Goal: Obtain resource: Obtain resource

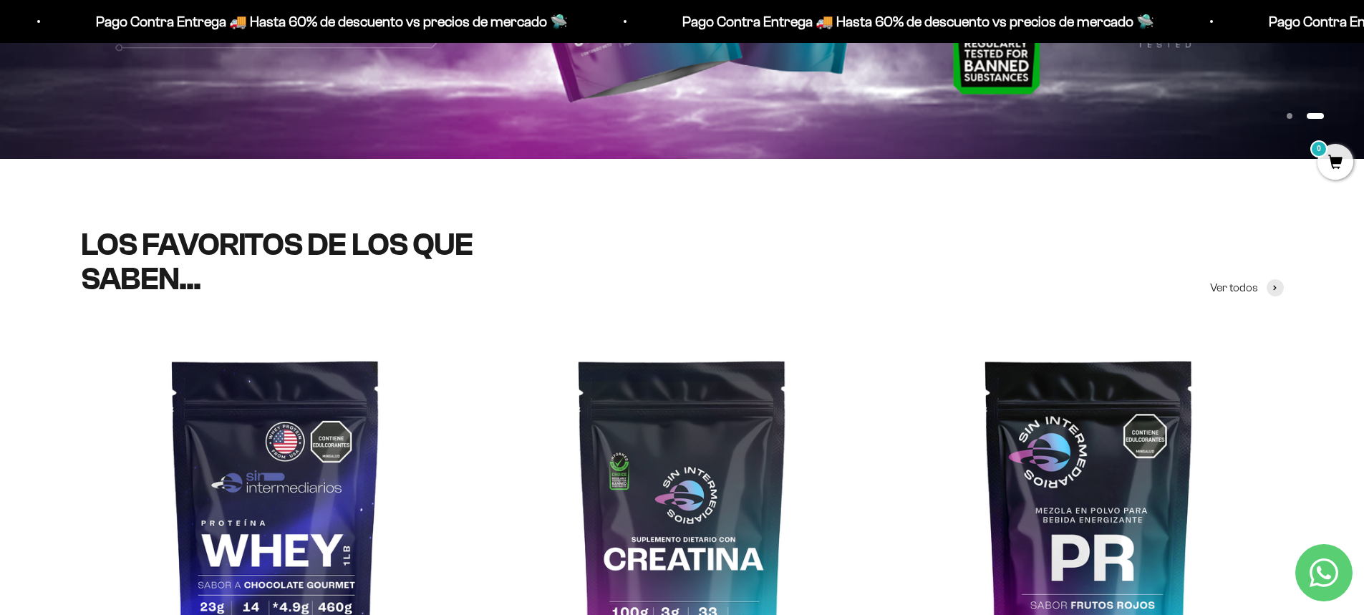
scroll to position [430, 0]
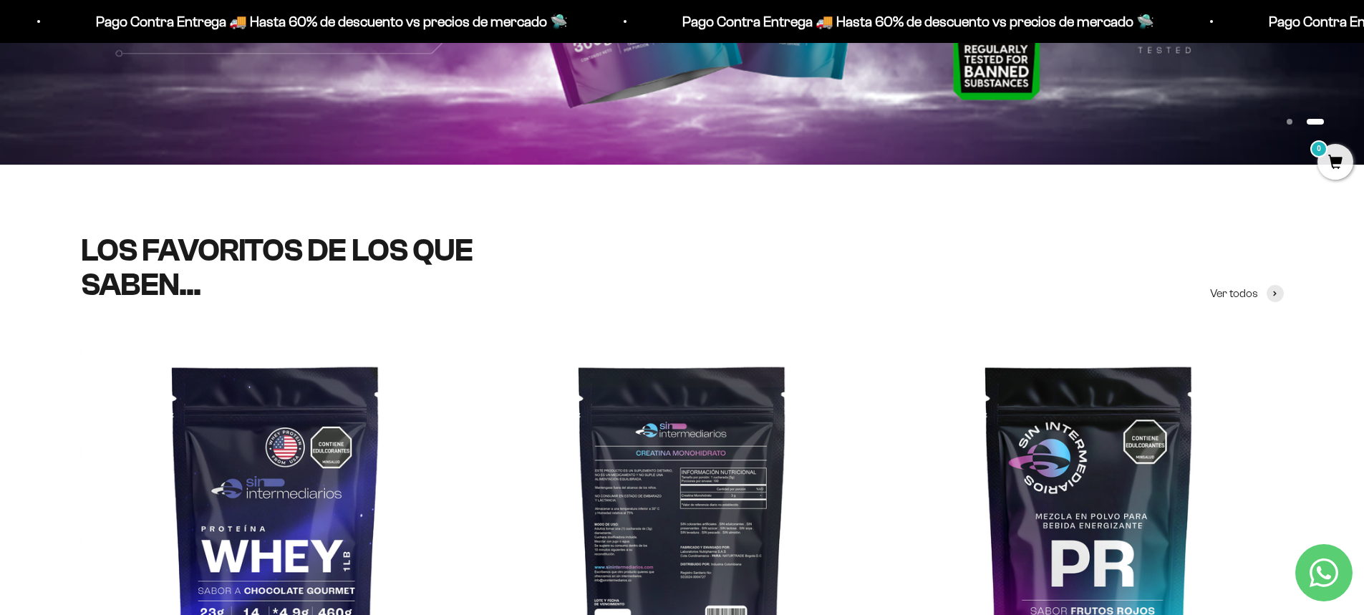
click at [686, 417] on img at bounding box center [681, 530] width 389 height 389
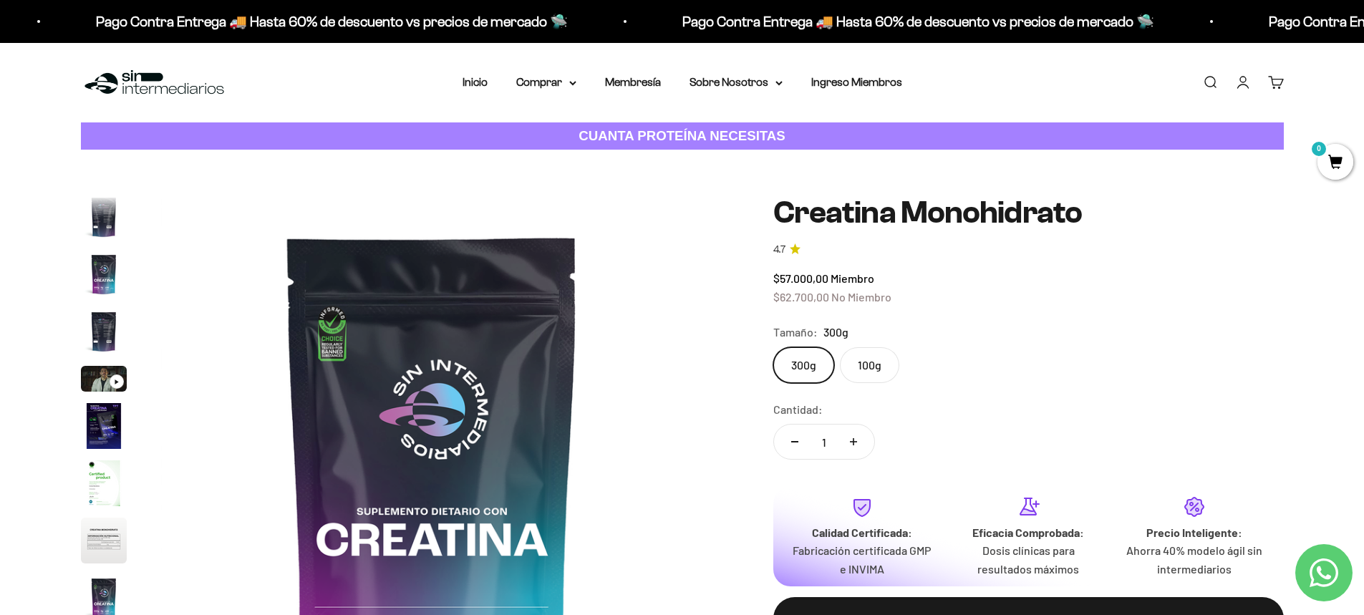
click at [608, 452] on img at bounding box center [431, 466] width 543 height 543
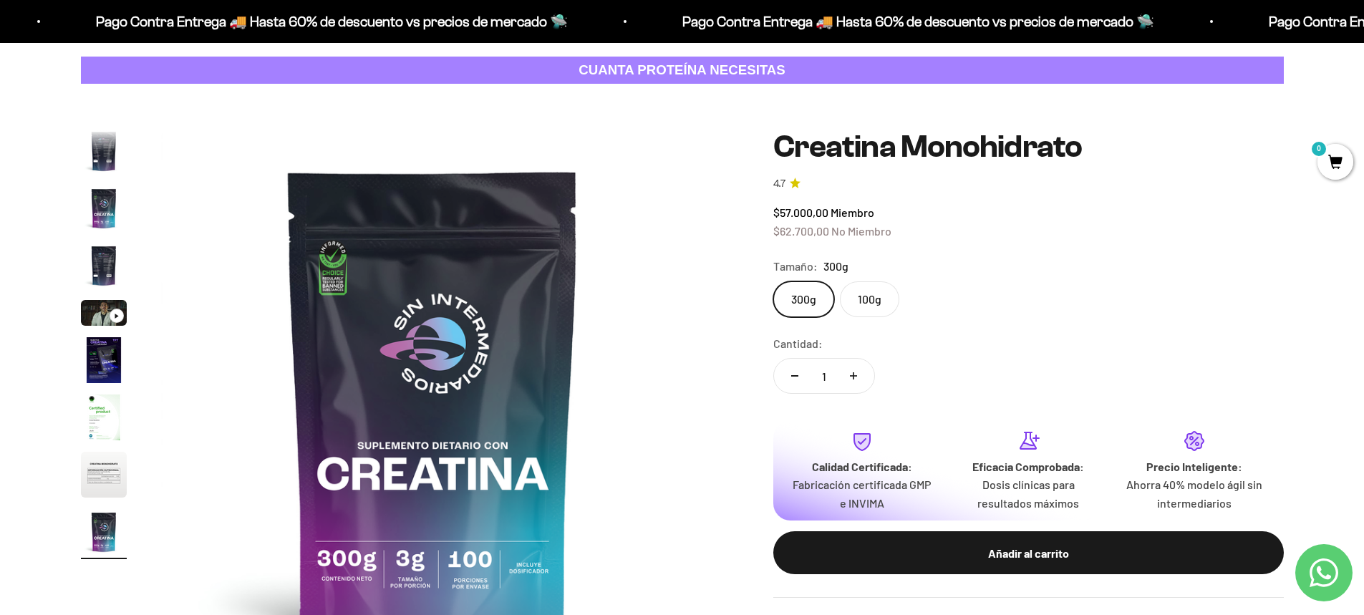
scroll to position [143, 0]
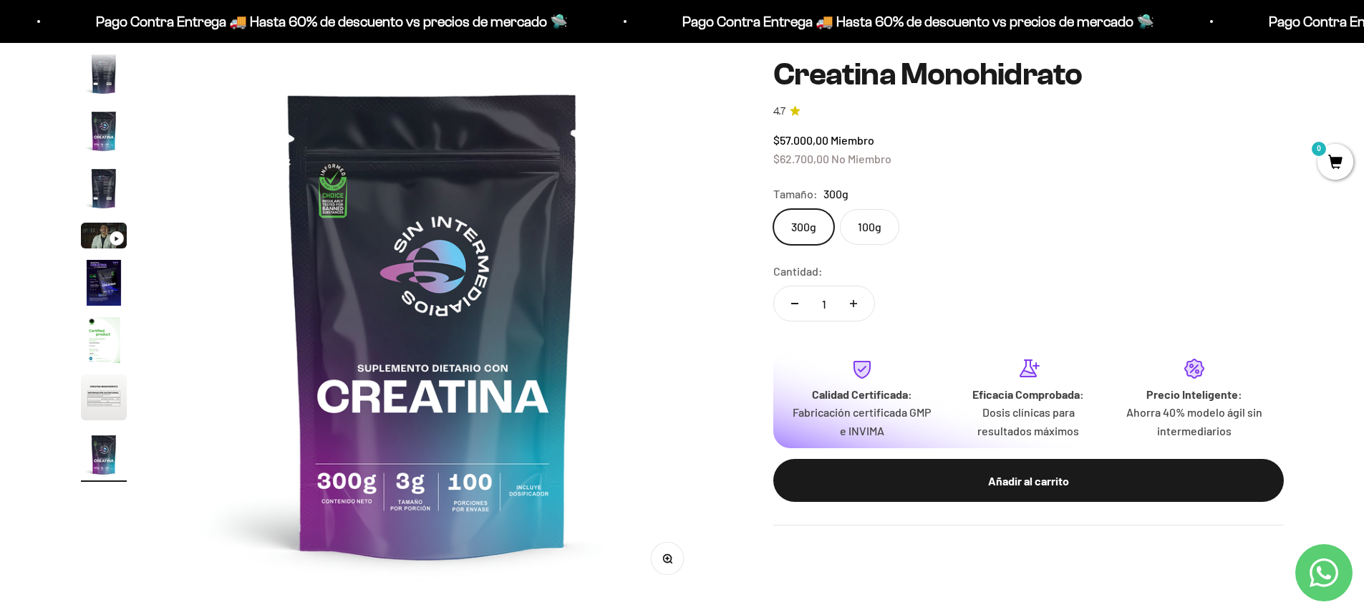
click at [104, 323] on img "Ir al artículo 7" at bounding box center [104, 340] width 46 height 46
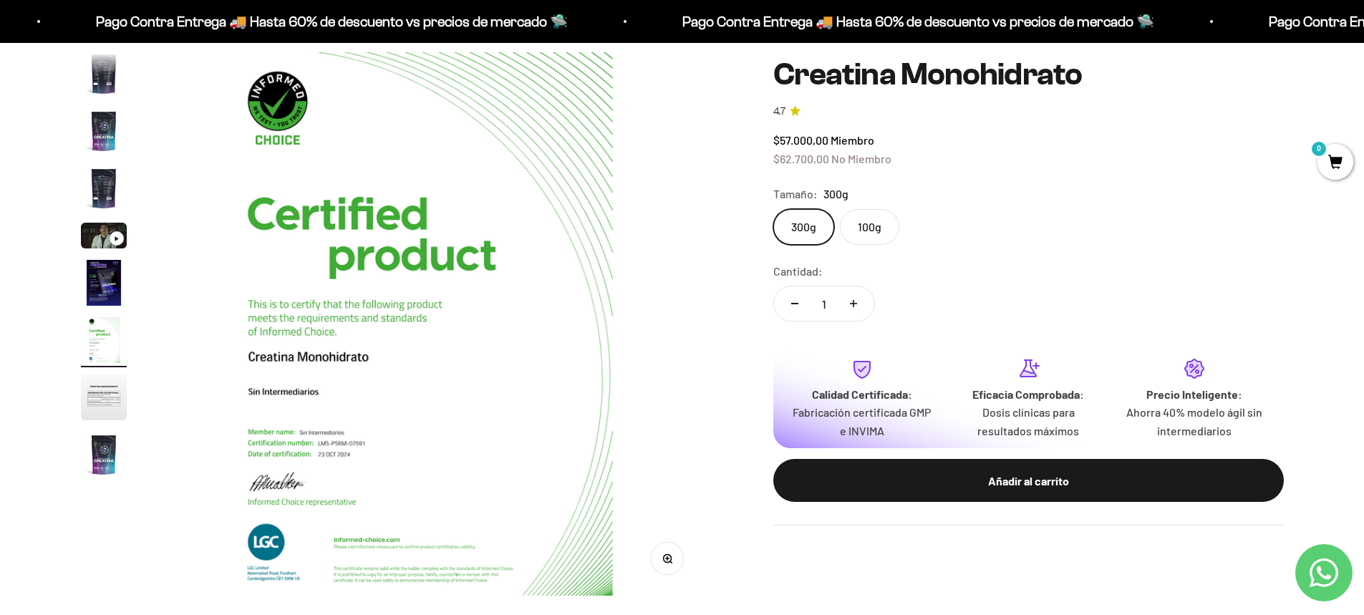
scroll to position [0, 3364]
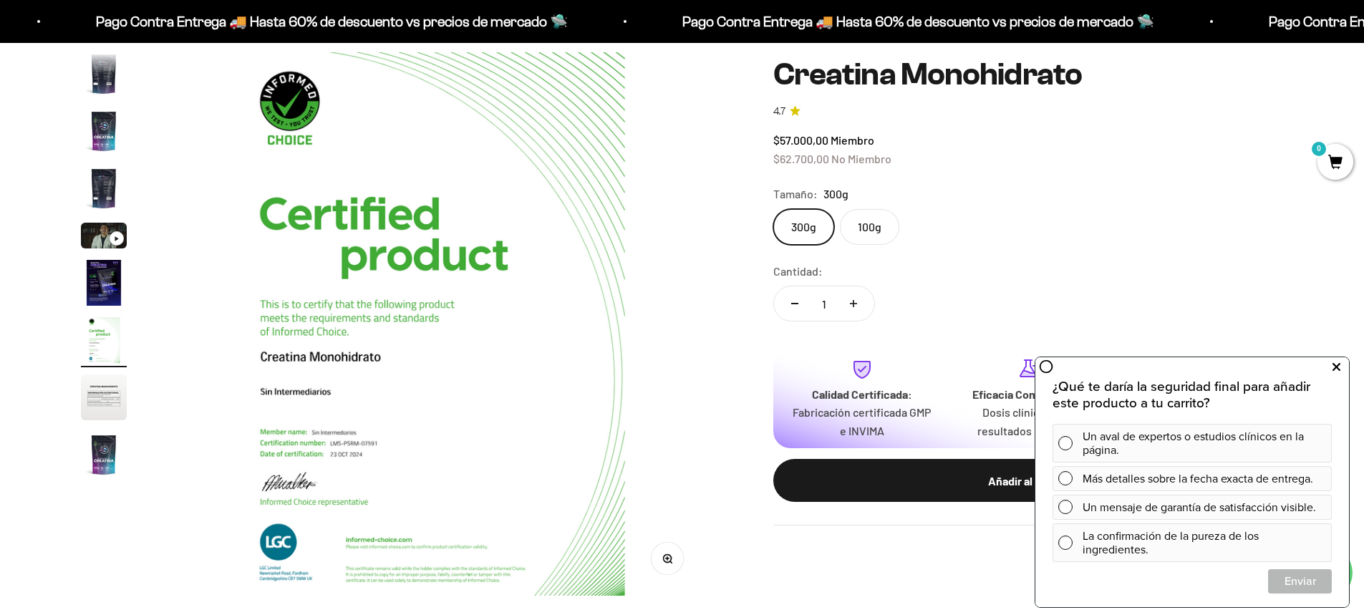
click at [1336, 367] on icon at bounding box center [1336, 367] width 8 height 19
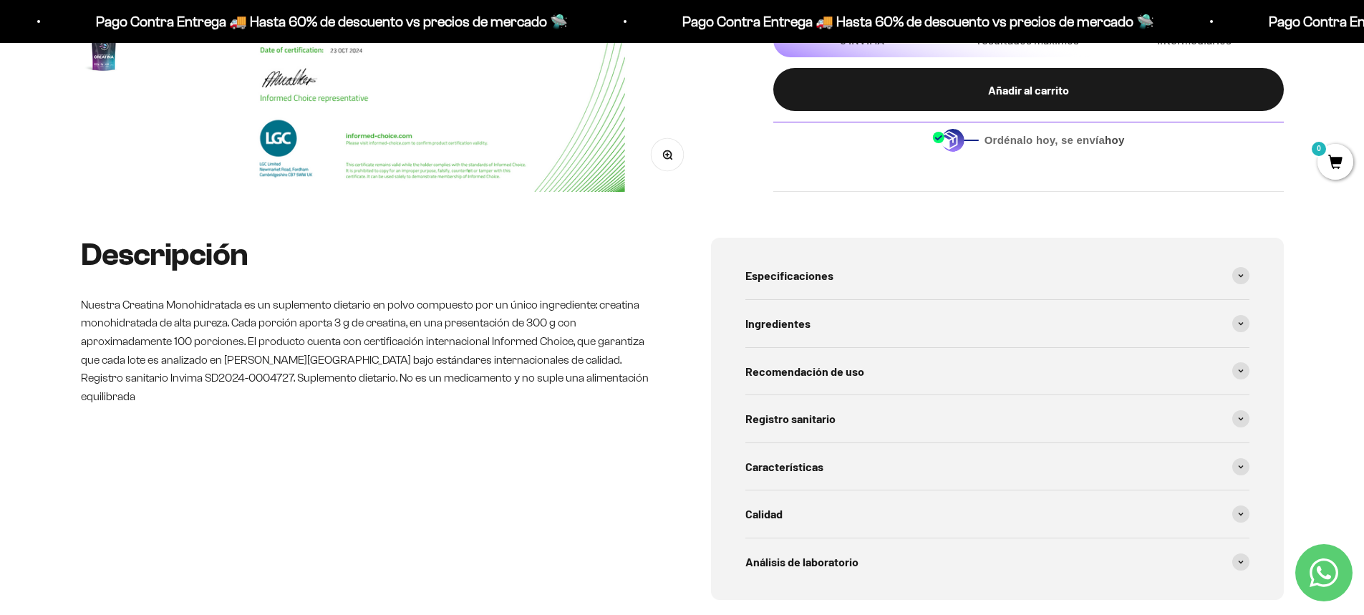
scroll to position [573, 0]
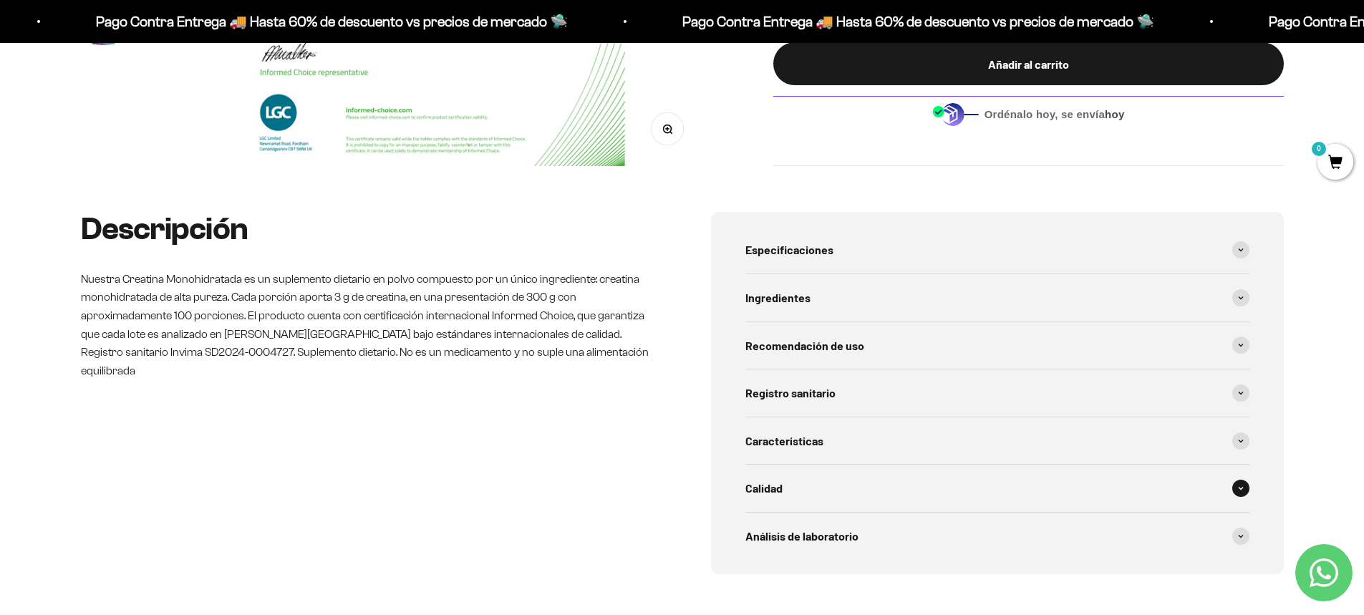
click at [787, 480] on div "Calidad" at bounding box center [997, 488] width 504 height 47
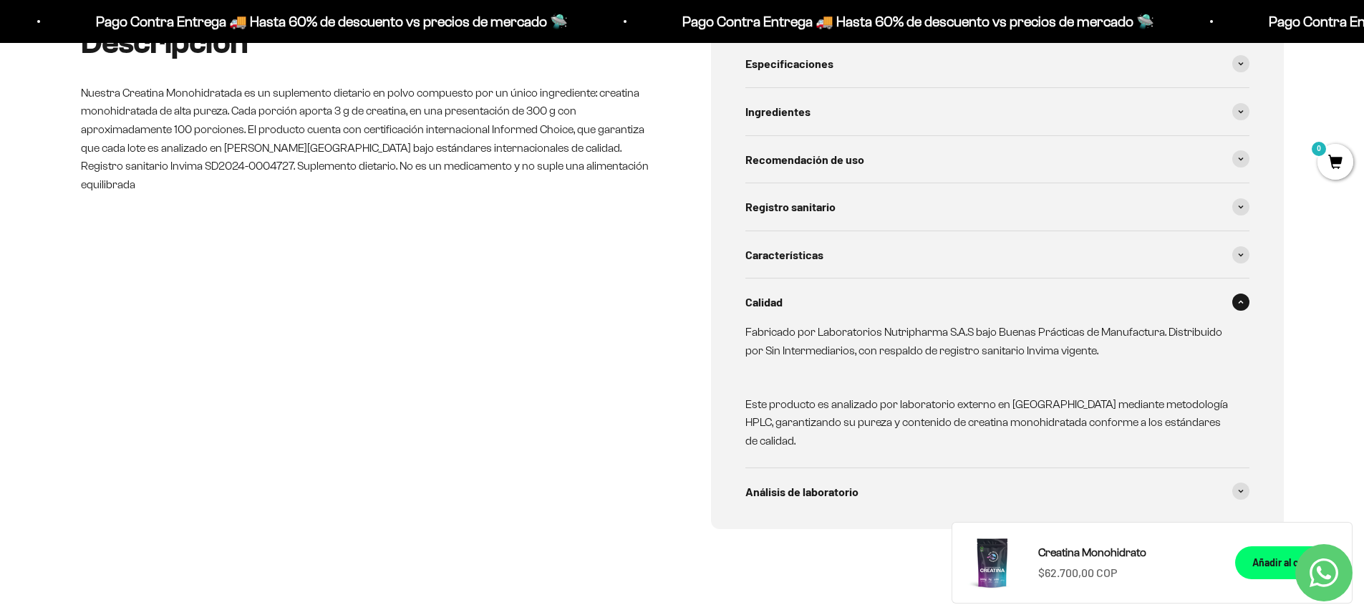
scroll to position [787, 0]
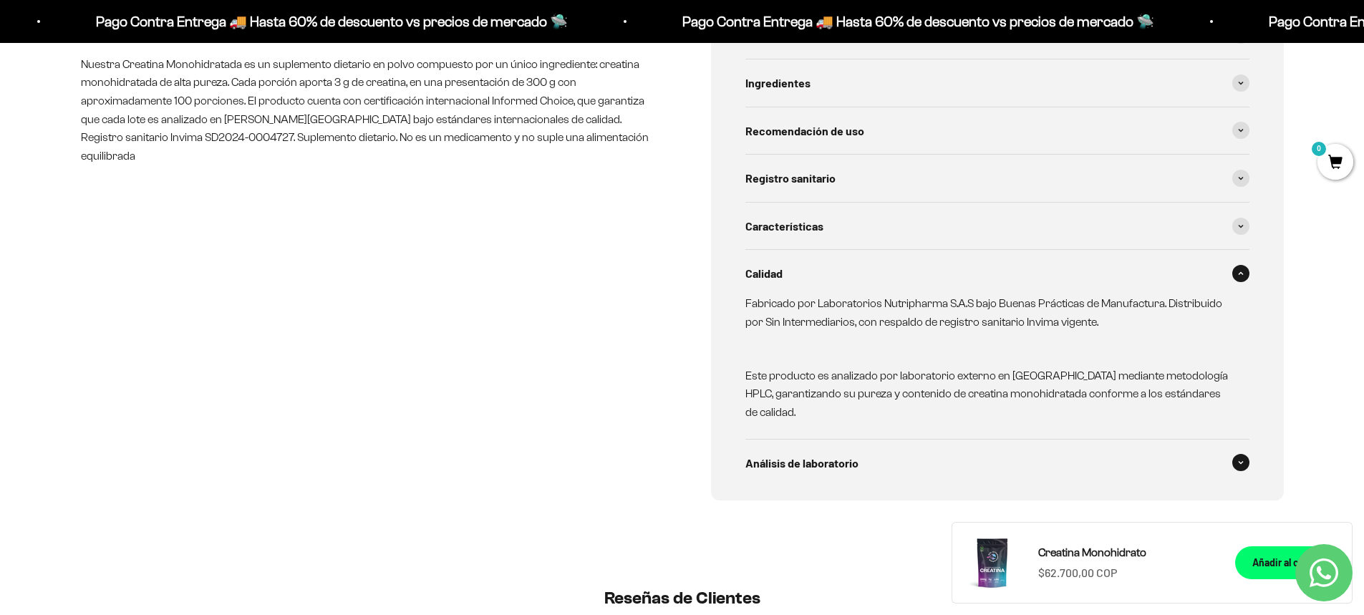
click at [811, 460] on span "Análisis de laboratorio" at bounding box center [801, 463] width 113 height 19
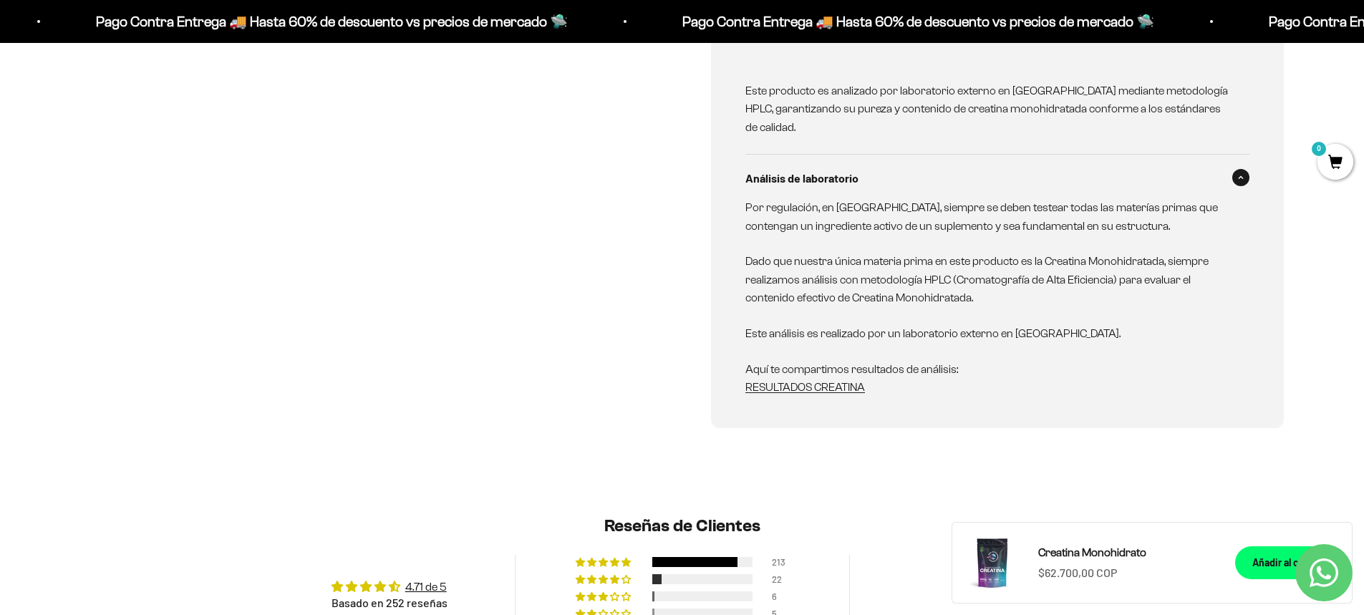
scroll to position [1074, 0]
click at [848, 387] on link "RESULTADOS CREATINA" at bounding box center [805, 385] width 120 height 12
